Goal: Check status: Check status

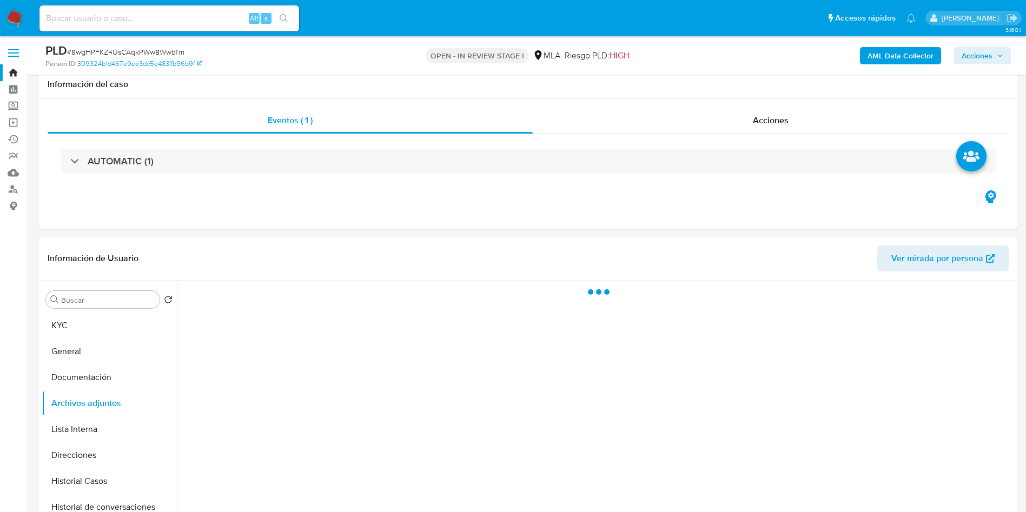
select select "10"
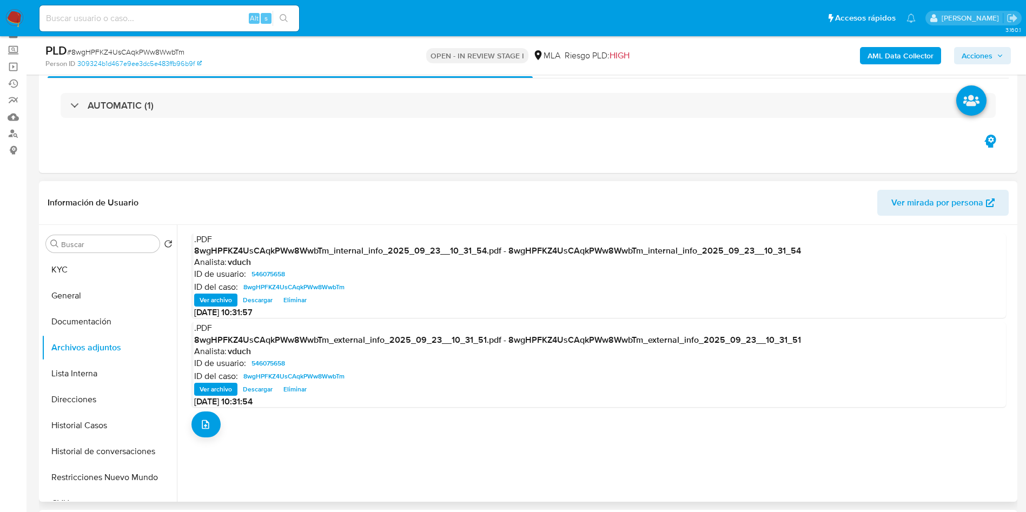
scroll to position [81, 0]
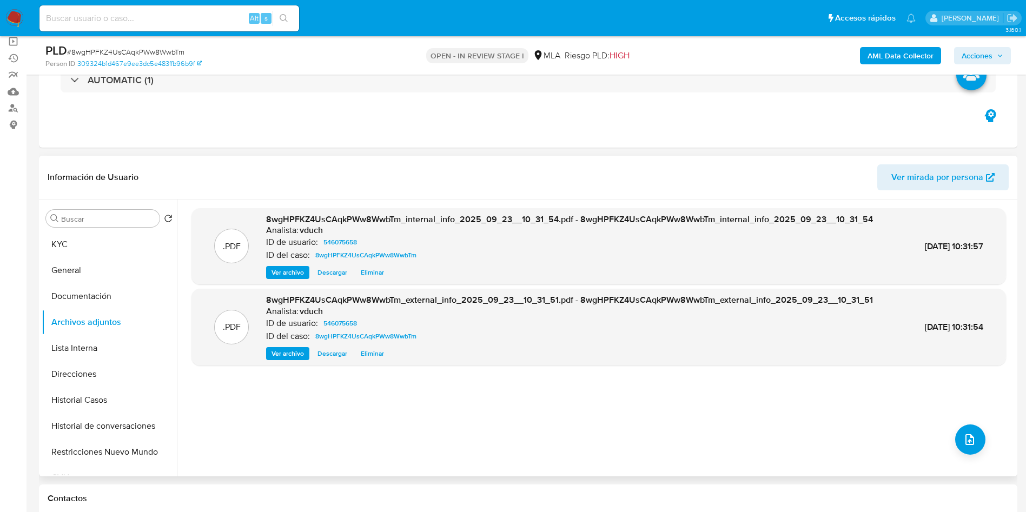
click at [129, 230] on div "Buscar Volver al orden por defecto KYC General Documentación Archivos adjuntos …" at bounding box center [109, 338] width 135 height 275
click at [129, 244] on button "KYC" at bounding box center [105, 244] width 127 height 26
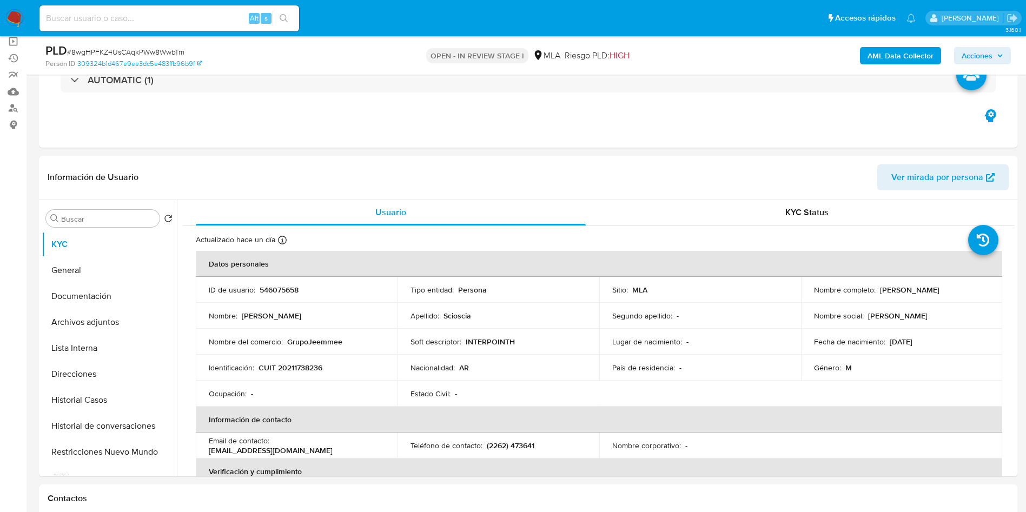
click at [163, 22] on input at bounding box center [169, 18] width 260 height 14
paste input "5R9vLbl4vwKECkDjfJhNrizy"
type input "5R9vLbl4vwKECkDjfJhNrizy"
click at [287, 31] on div "5R9vLbl4vwKECkDjfJhNrizy Alt s" at bounding box center [169, 18] width 260 height 30
click at [286, 19] on icon "search-icon" at bounding box center [284, 18] width 9 height 9
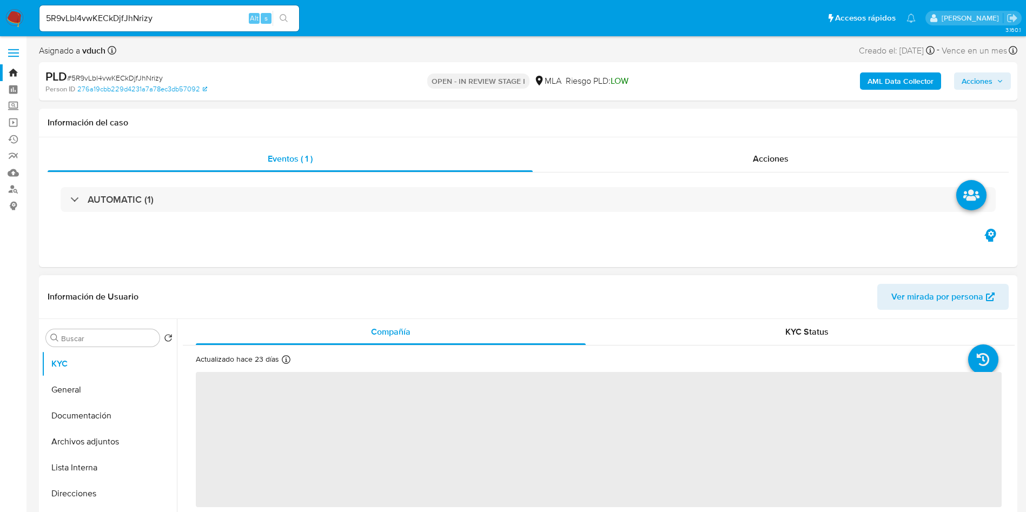
select select "10"
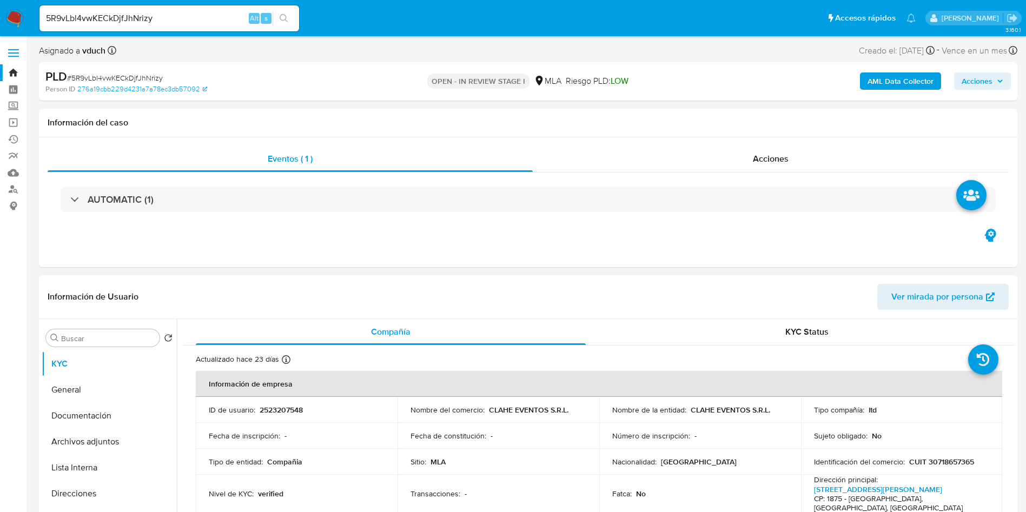
click at [274, 412] on p "2523207548" at bounding box center [281, 410] width 43 height 10
copy p "2523207548"
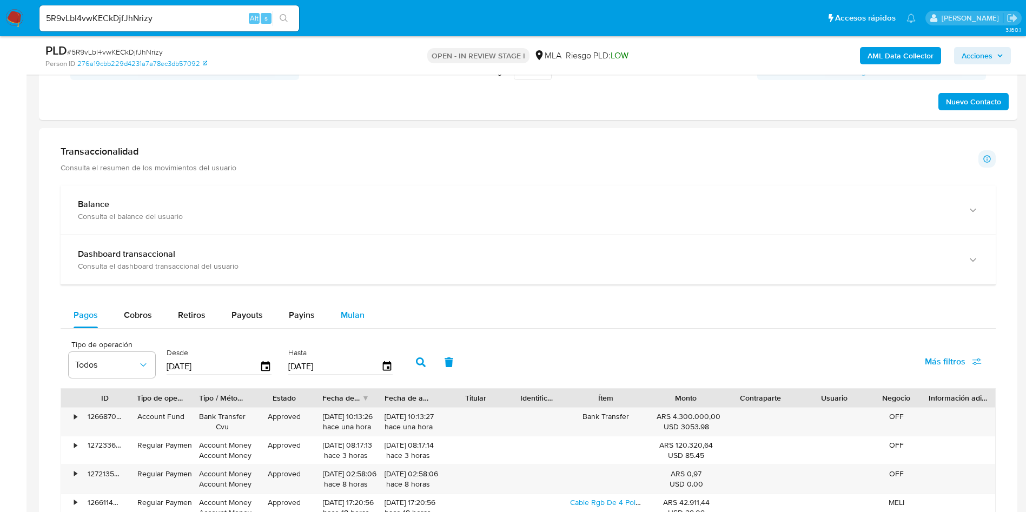
click at [353, 313] on span "Mulan" at bounding box center [353, 315] width 24 height 12
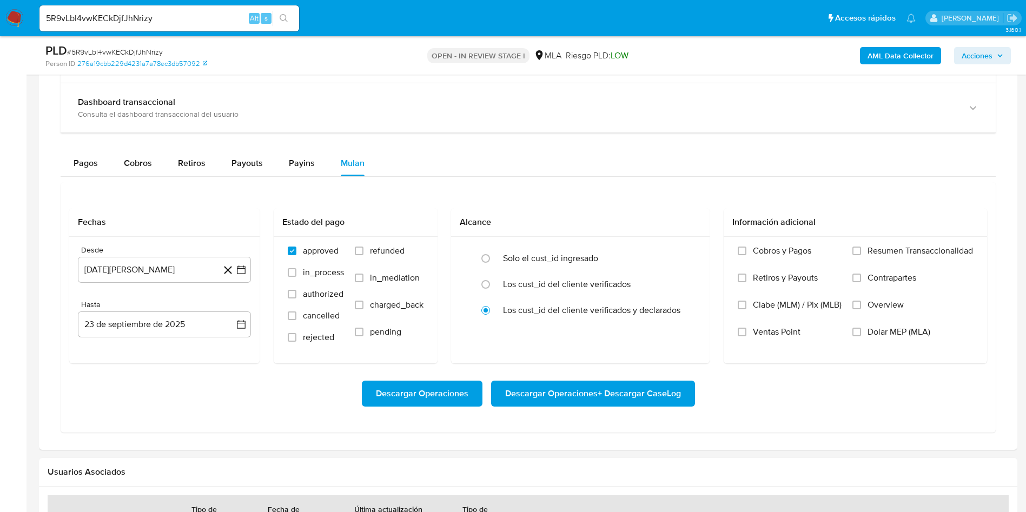
scroll to position [934, 0]
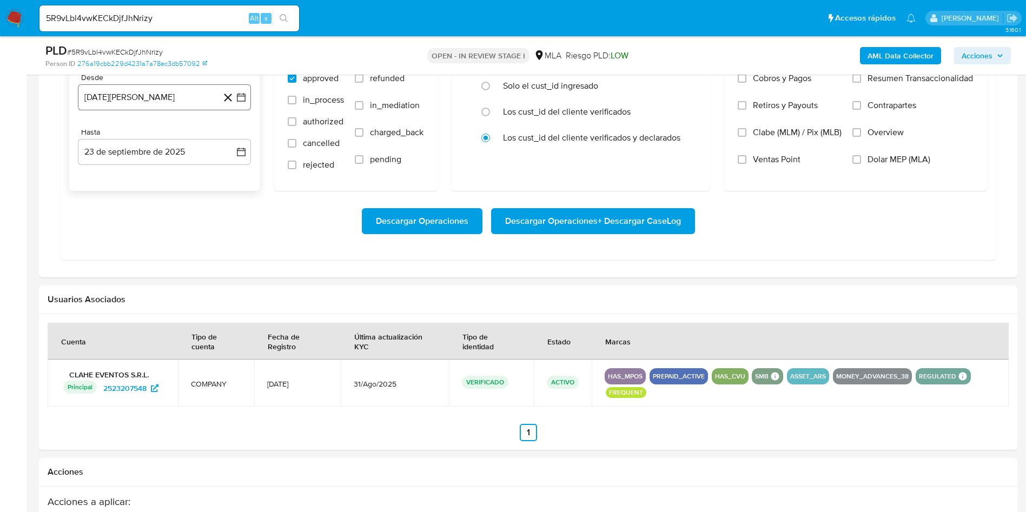
click at [242, 97] on icon "button" at bounding box center [241, 97] width 11 height 11
click at [170, 138] on span "agosto 2024" at bounding box center [159, 136] width 49 height 11
click at [230, 139] on icon "Año siguiente" at bounding box center [229, 136] width 13 height 13
click at [122, 209] on span "abr" at bounding box center [117, 206] width 12 height 9
click at [122, 186] on tbody "1 2 3 4 5 6 7 8 9 10 11 12 13 14 15 16 17 18 19 20 21 22 23 24 25 26 27 28 29 30" at bounding box center [164, 220] width 147 height 104
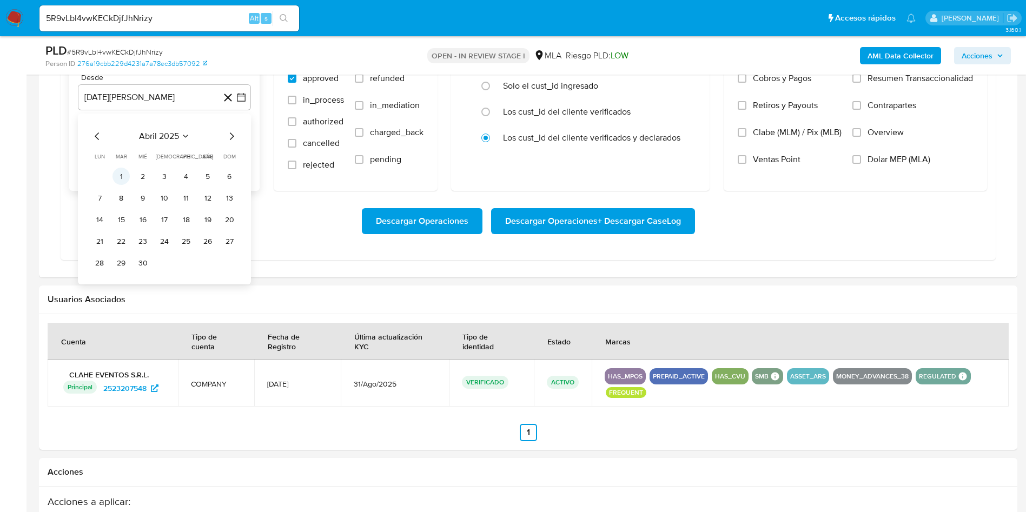
click at [120, 181] on button "1" at bounding box center [120, 176] width 17 height 17
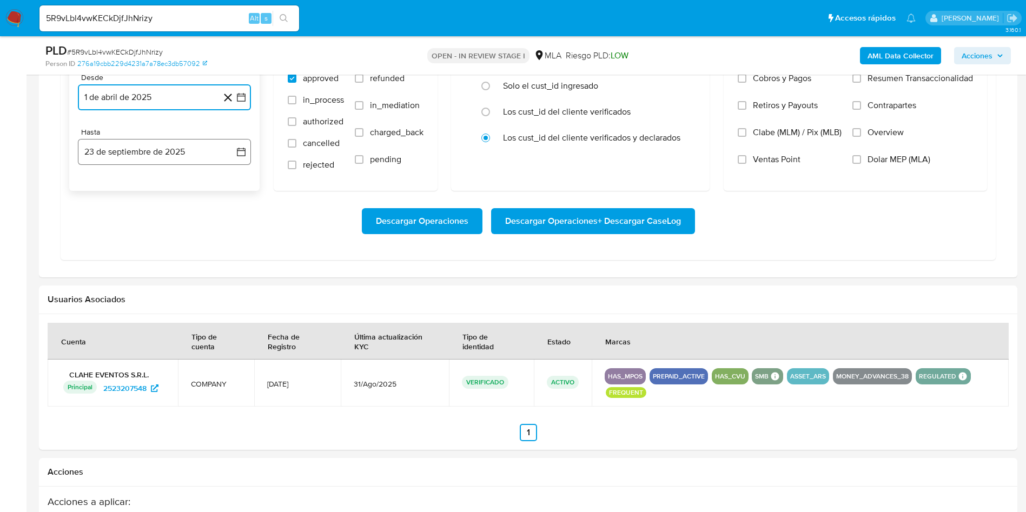
click at [235, 159] on button "23 de septiembre de 2025" at bounding box center [164, 152] width 173 height 26
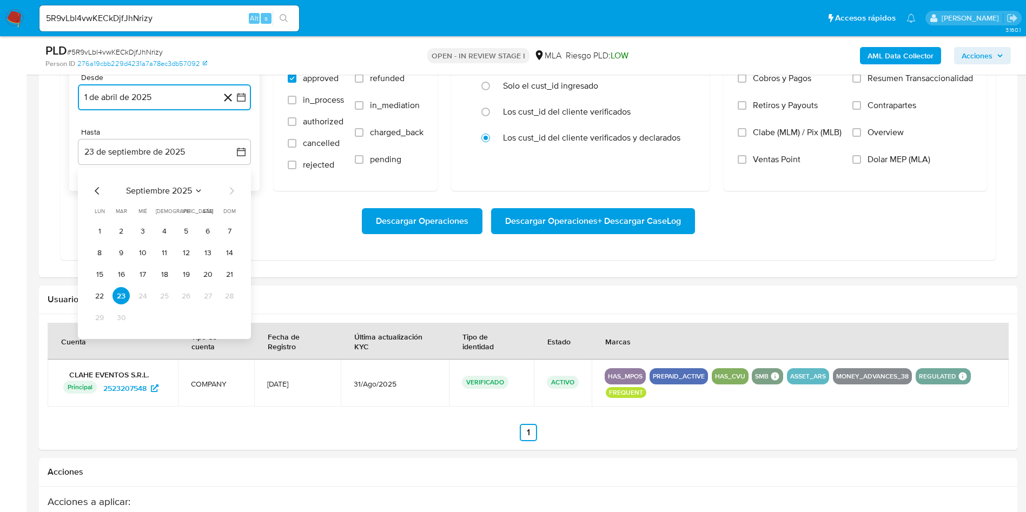
click at [98, 186] on icon "Mes anterior" at bounding box center [97, 190] width 13 height 13
click at [98, 187] on icon "Mes anterior" at bounding box center [97, 190] width 13 height 13
click at [162, 314] on button "31" at bounding box center [164, 317] width 17 height 17
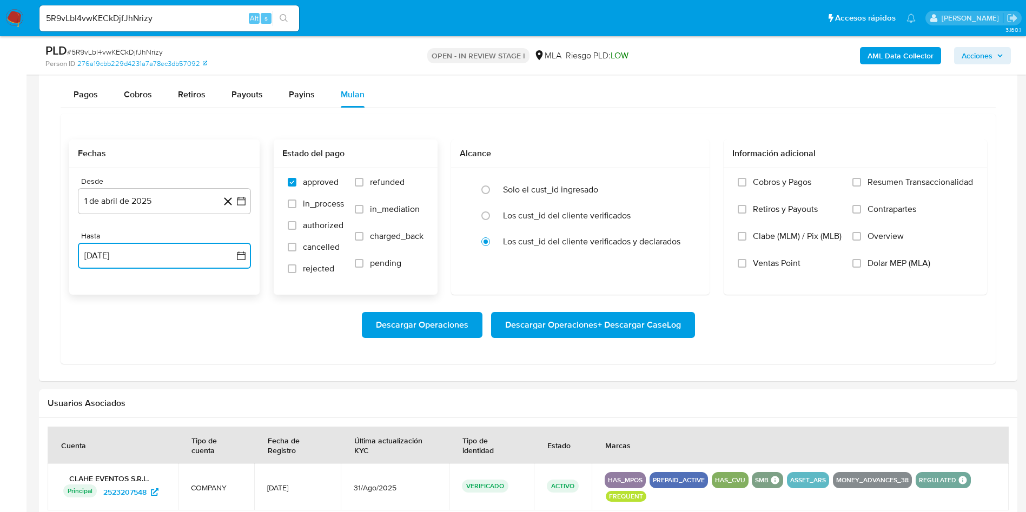
scroll to position [772, 0]
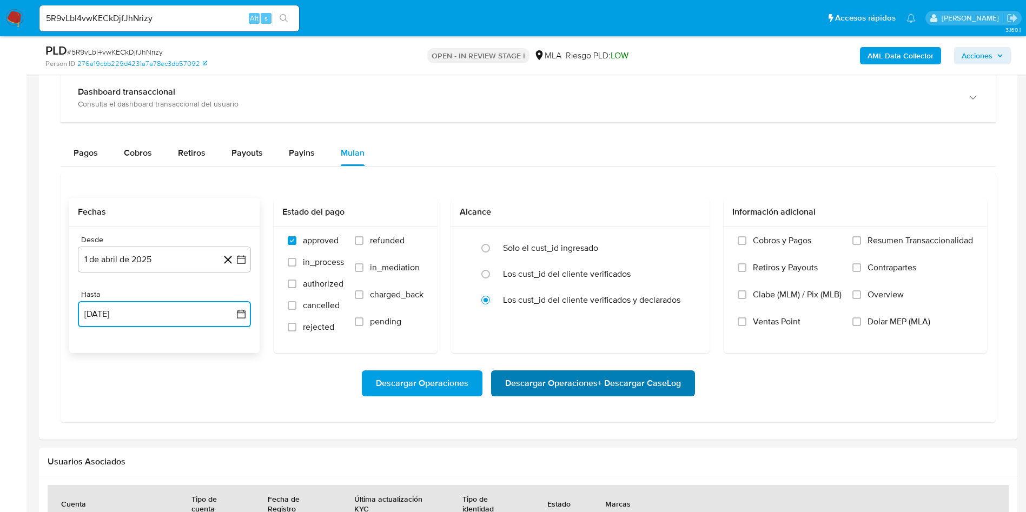
click at [582, 380] on span "Descargar Operaciones + Descargar CaseLog" at bounding box center [593, 384] width 176 height 24
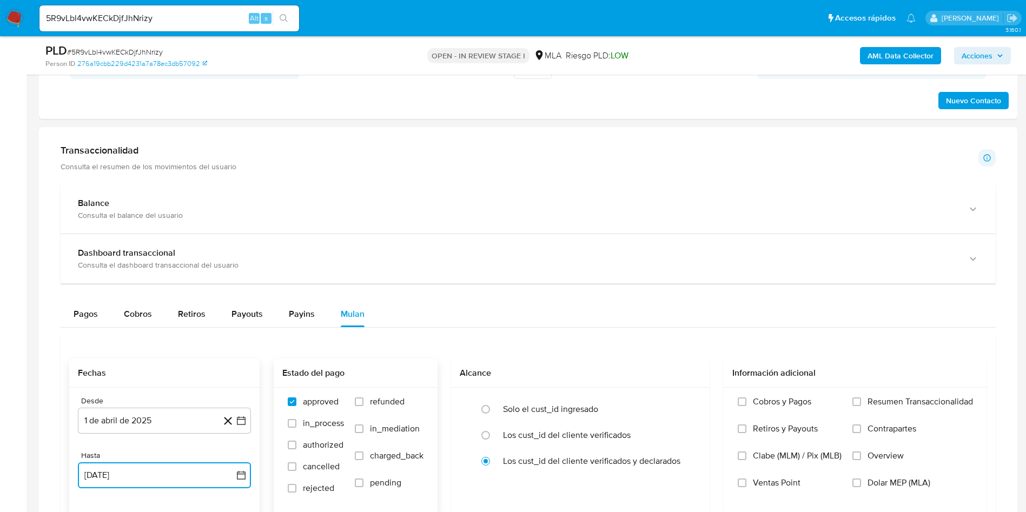
scroll to position [691, 0]
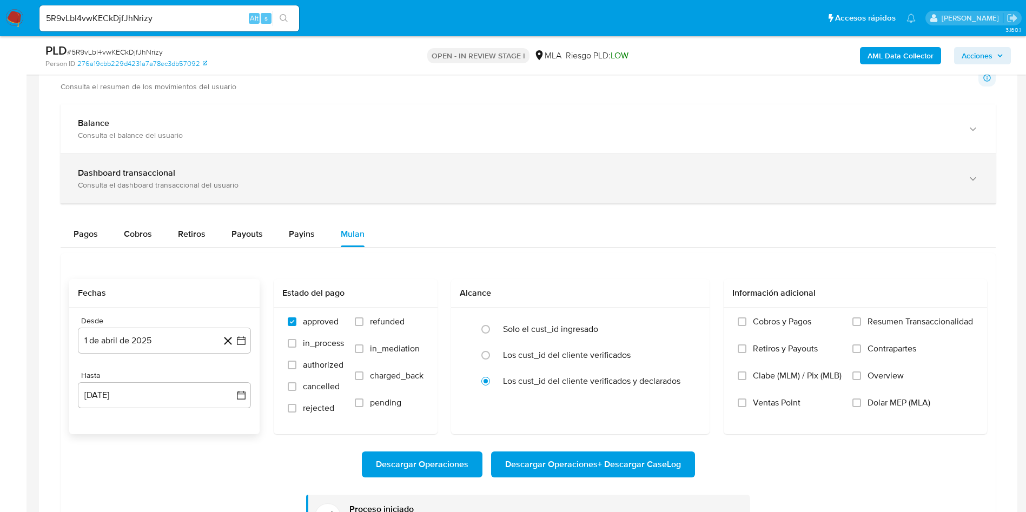
drag, startPoint x: 440, startPoint y: 384, endPoint x: 566, endPoint y: 174, distance: 245.2
click at [564, 173] on div "Balance Consulta el balance del usuario Dashboard transaccional Consulta el das…" at bounding box center [528, 334] width 935 height 461
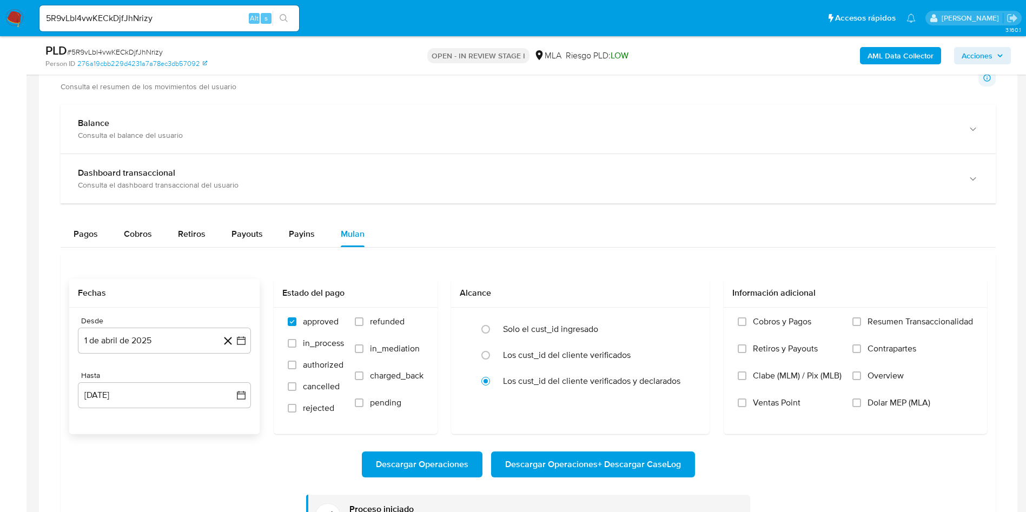
click at [500, 228] on div "Pagos Cobros Retiros Payouts Payins Mulan" at bounding box center [528, 234] width 935 height 26
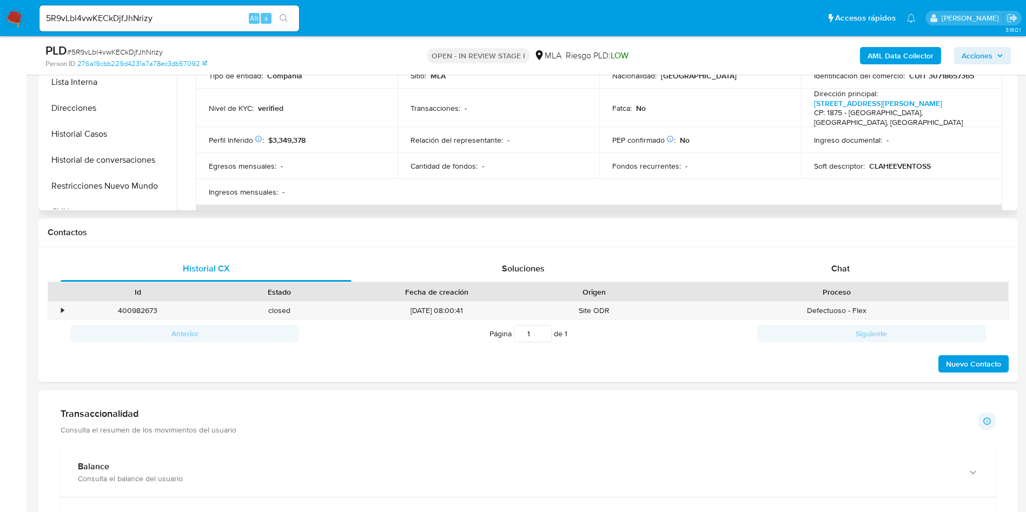
scroll to position [0, 0]
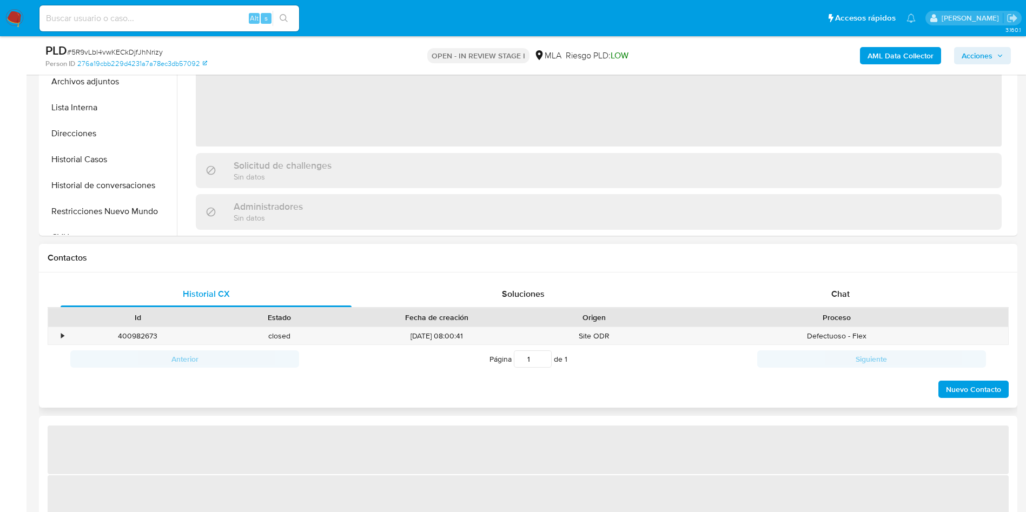
select select "10"
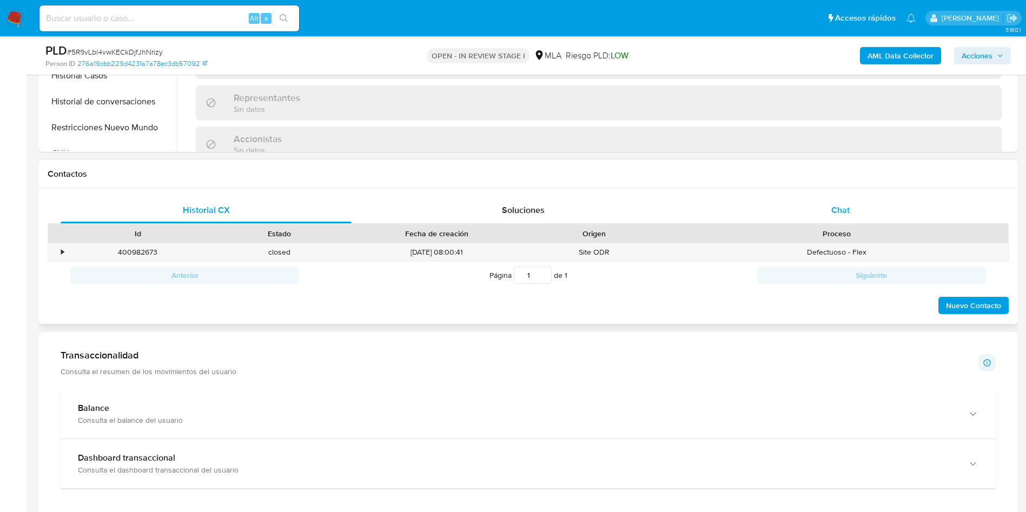
click at [856, 204] on div "Chat" at bounding box center [840, 210] width 291 height 26
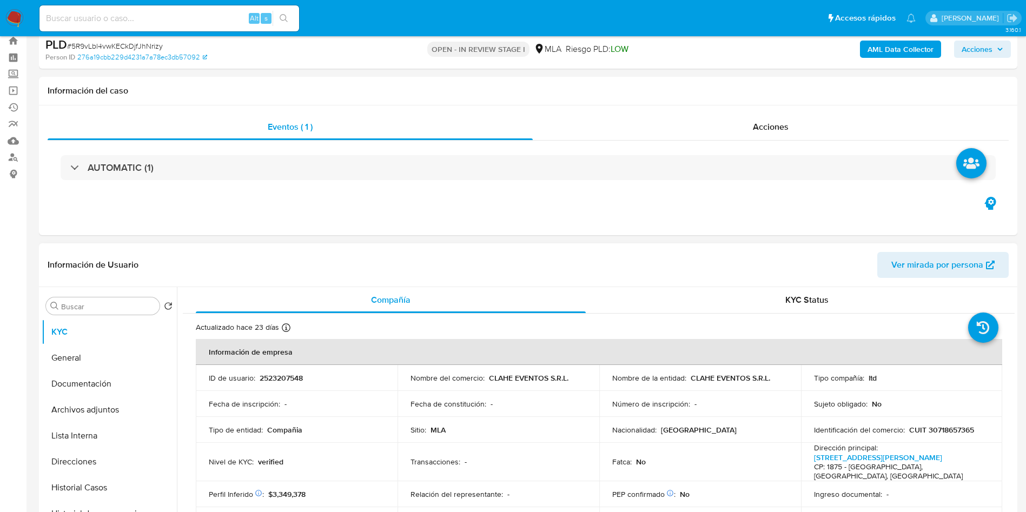
scroll to position [162, 0]
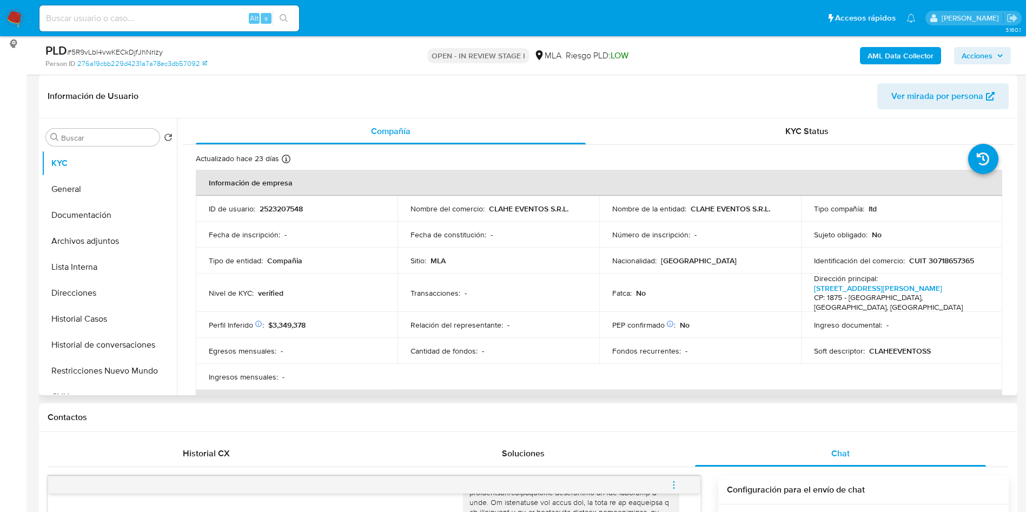
click at [562, 301] on td "Transacciones : -" at bounding box center [499, 293] width 202 height 38
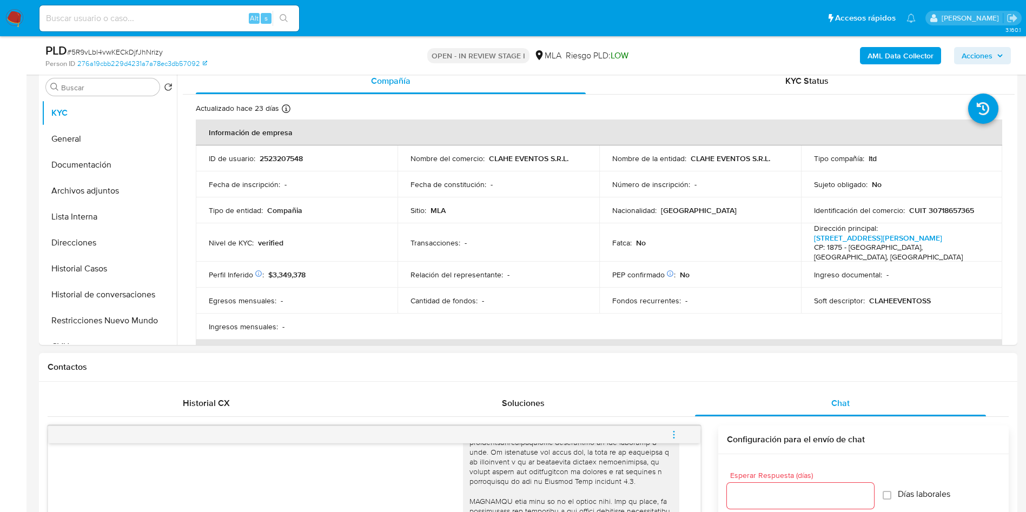
scroll to position [0, 0]
